Goal: Find specific page/section: Find specific page/section

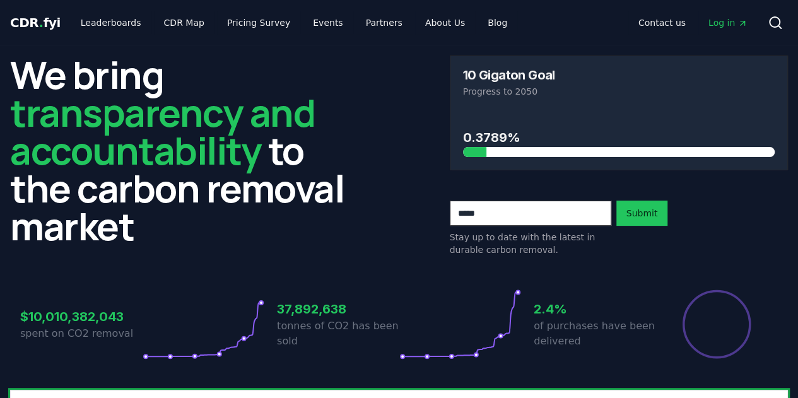
click at [720, 22] on span "Log in" at bounding box center [728, 22] width 39 height 13
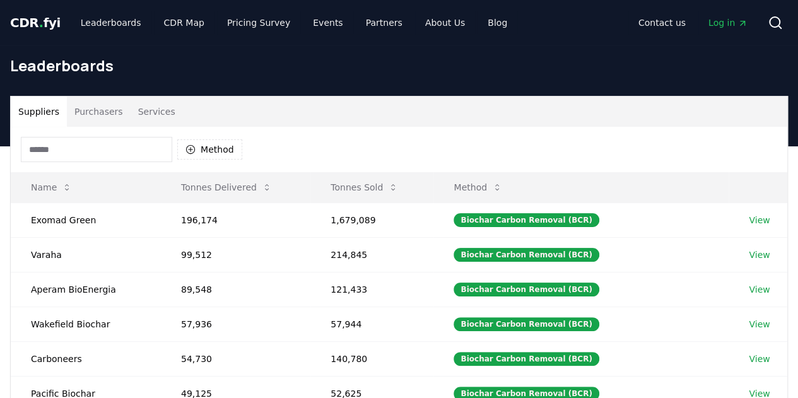
click at [414, 143] on div "Method" at bounding box center [399, 149] width 777 height 45
click at [379, 191] on button "Tonnes Sold" at bounding box center [365, 187] width 88 height 25
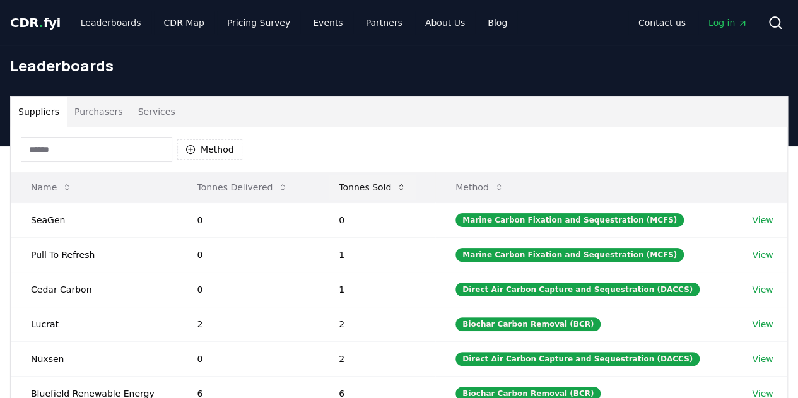
click at [379, 191] on button "Tonnes Sold" at bounding box center [373, 187] width 88 height 25
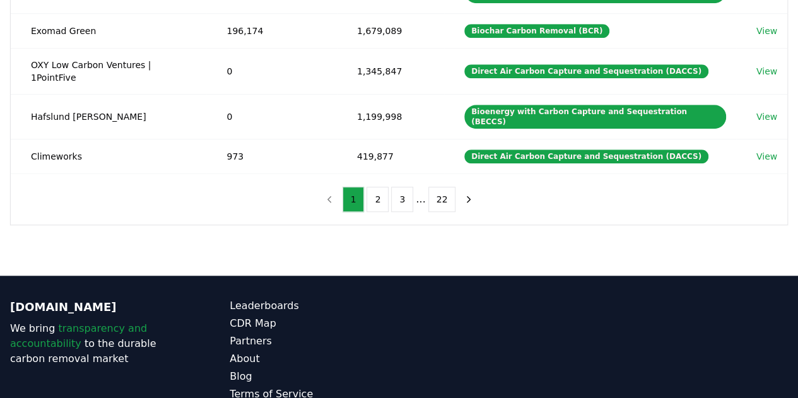
scroll to position [259, 0]
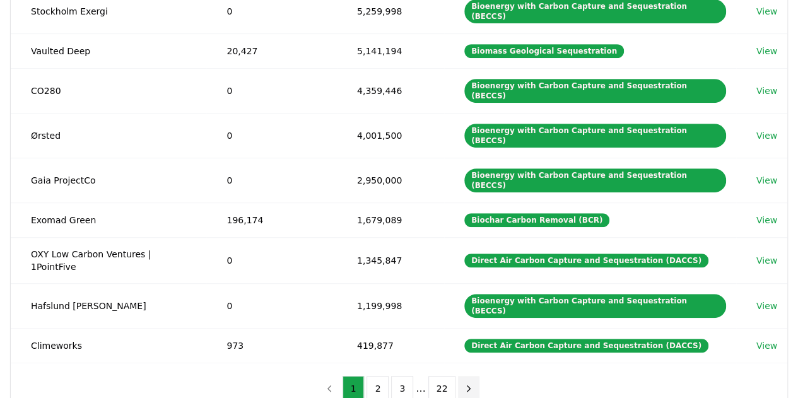
click at [463, 383] on icon "next page" at bounding box center [468, 388] width 11 height 11
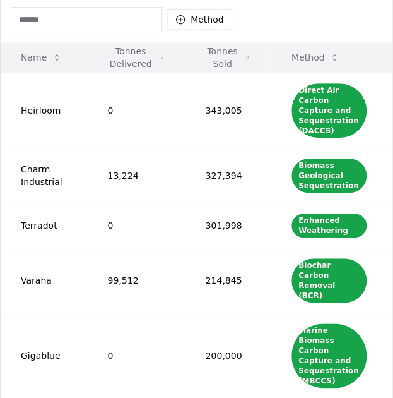
scroll to position [0, 0]
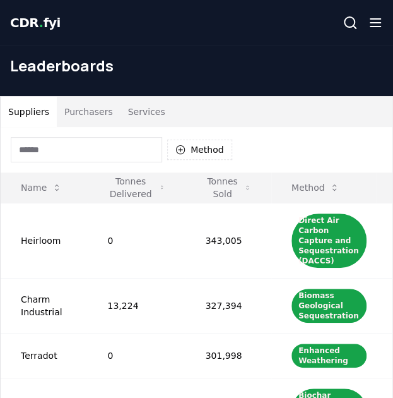
click at [69, 117] on button "Purchasers" at bounding box center [89, 112] width 64 height 30
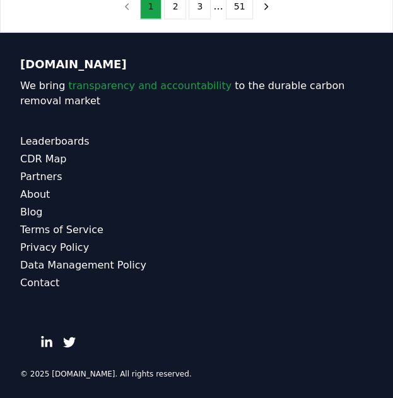
scroll to position [324, 0]
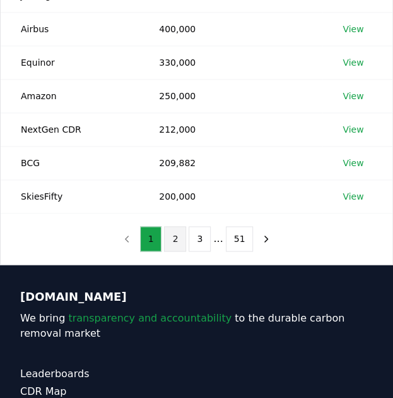
click at [179, 245] on button "2" at bounding box center [175, 238] width 22 height 25
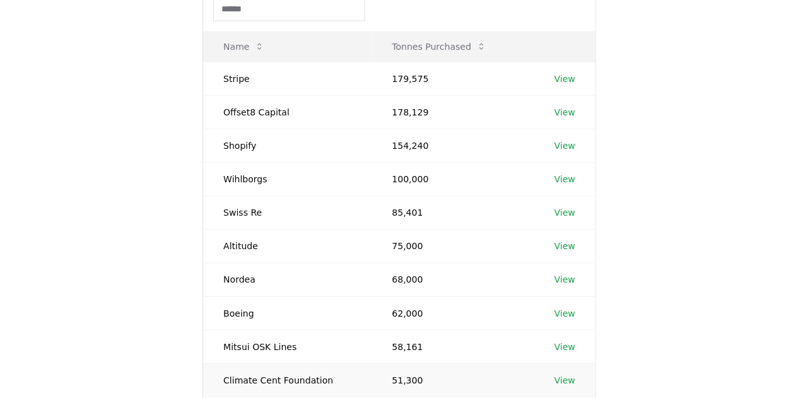
scroll to position [140, 0]
